Goal: Navigation & Orientation: Find specific page/section

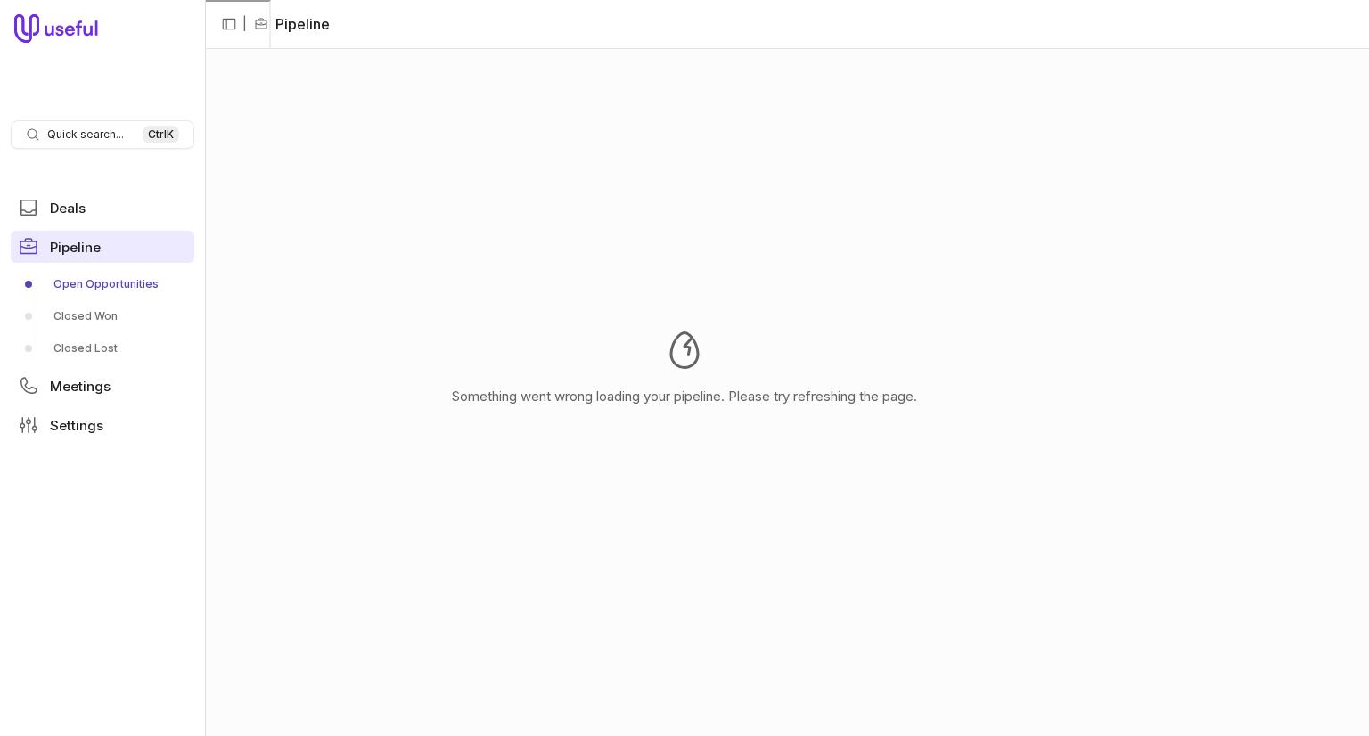
click at [80, 258] on link "Pipeline" at bounding box center [103, 247] width 184 height 32
click at [80, 211] on span "Deals" at bounding box center [68, 207] width 36 height 13
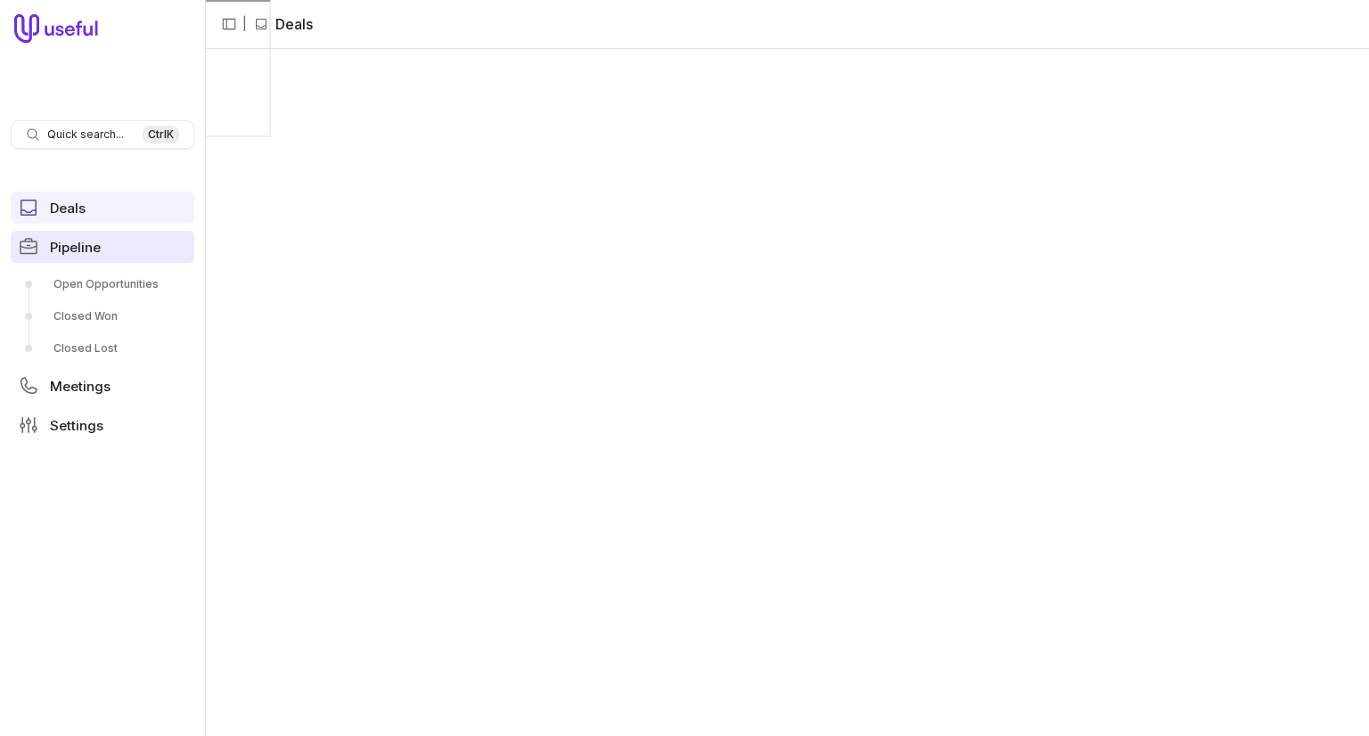
click at [90, 241] on span "Pipeline" at bounding box center [75, 247] width 51 height 13
click at [112, 127] on span "Quick search..." at bounding box center [85, 134] width 77 height 14
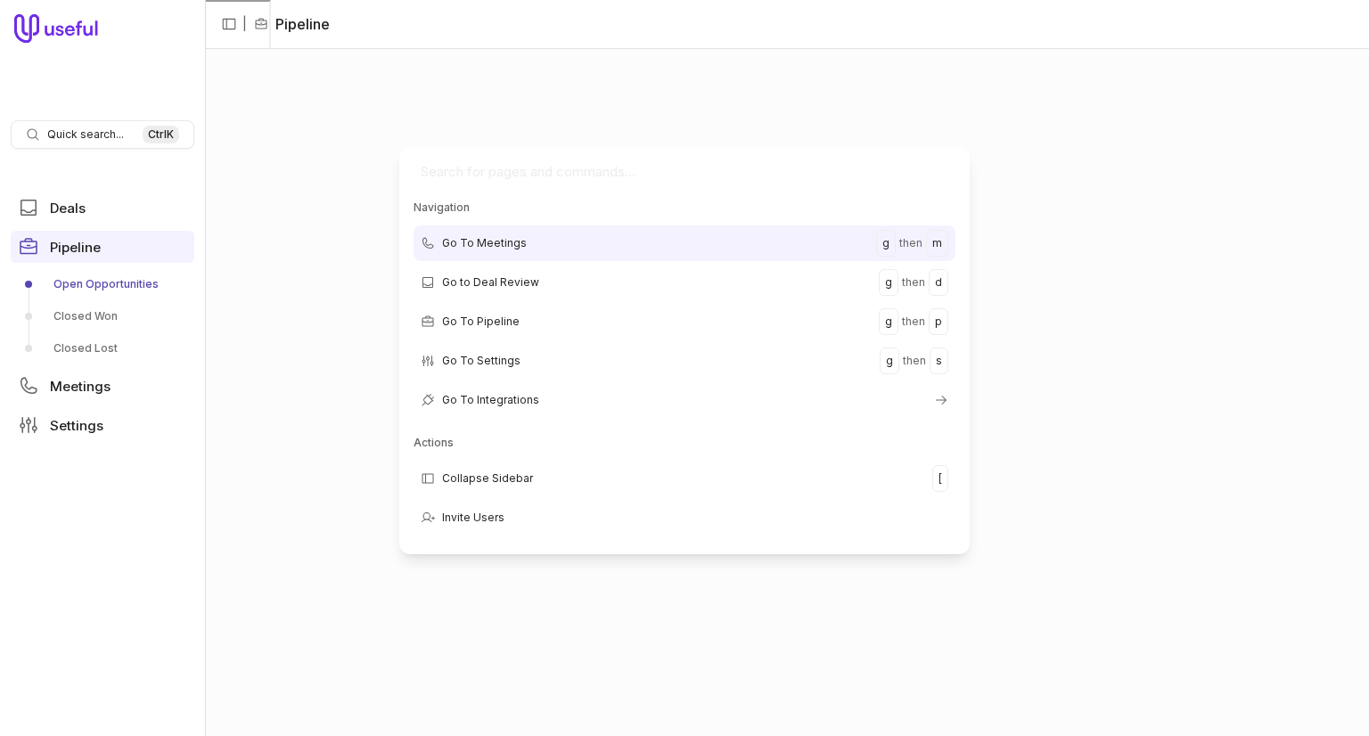
click at [347, 246] on html "Quick search... Ctrl K Deals Pipeline Open Opportunities Closed Won Closed Lost…" at bounding box center [684, 368] width 1369 height 736
